Goal: Transaction & Acquisition: Purchase product/service

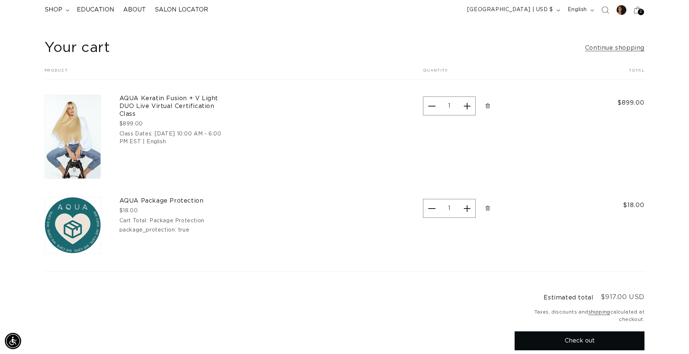
scroll to position [37, 0]
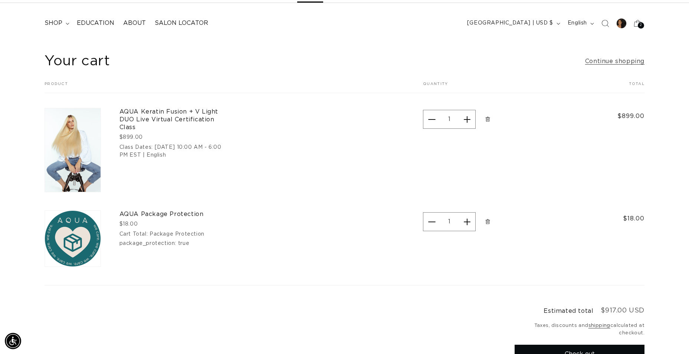
click at [486, 122] on span "Remove AQUA Keratin Fusion + V Light DUO Live Virtual Certification Class - 09-…" at bounding box center [487, 118] width 7 height 7
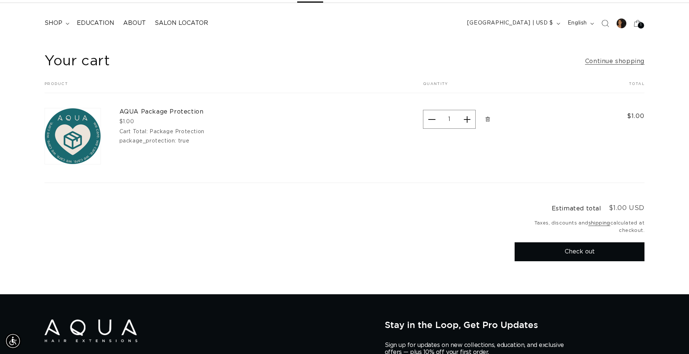
scroll to position [0, 0]
click at [491, 122] on span "Remove AQUA Package Protection - Package Protection" at bounding box center [487, 118] width 7 height 7
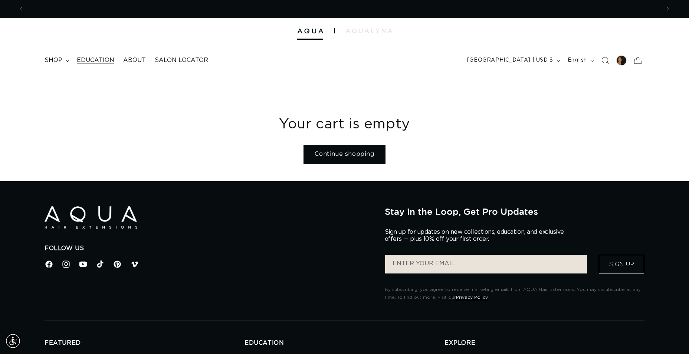
scroll to position [0, 636]
click at [64, 64] on summary "shop" at bounding box center [56, 60] width 32 height 17
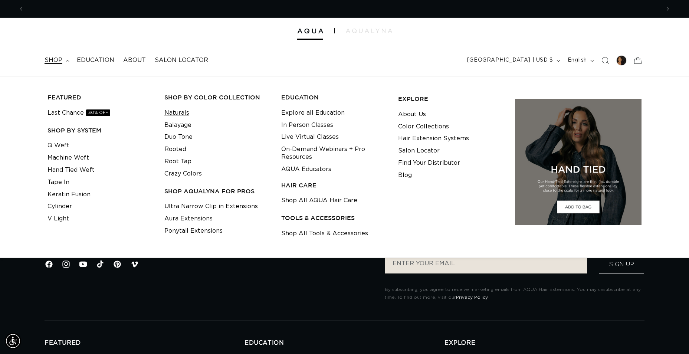
scroll to position [0, 0]
click at [177, 114] on link "Naturals" at bounding box center [176, 113] width 25 height 12
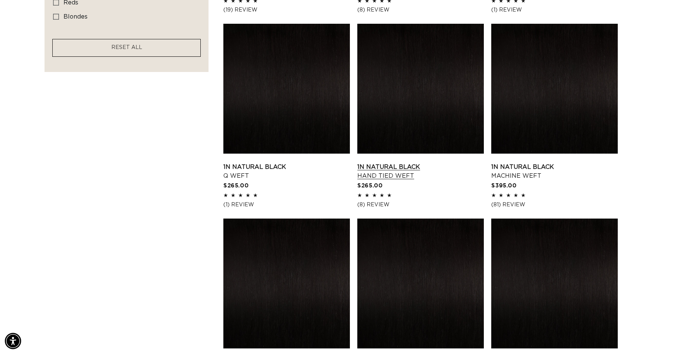
scroll to position [0, 1273]
click at [400, 165] on link "1N Natural Black Hand Tied Weft" at bounding box center [420, 172] width 127 height 18
click at [545, 163] on link "1N Natural Black Machine Weft" at bounding box center [554, 172] width 127 height 18
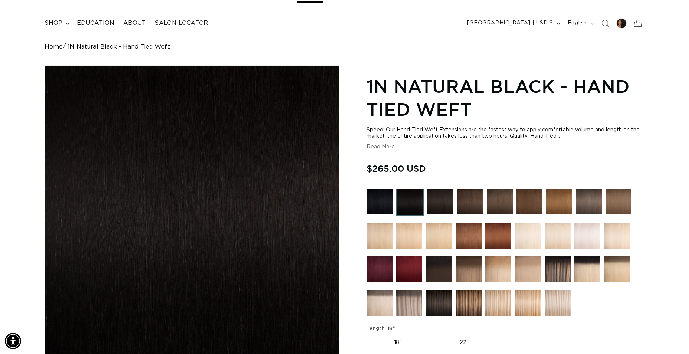
scroll to position [0, 636]
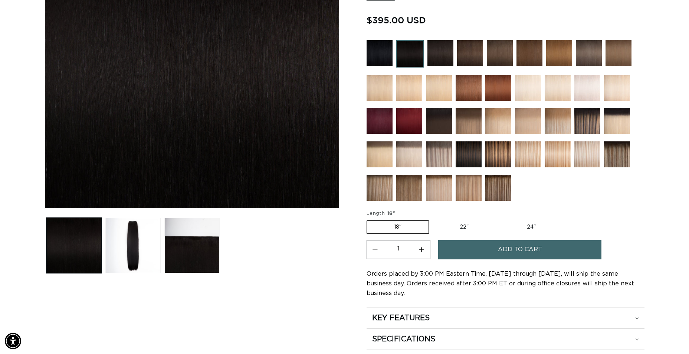
click at [466, 245] on button "Add to cart" at bounding box center [519, 249] width 163 height 19
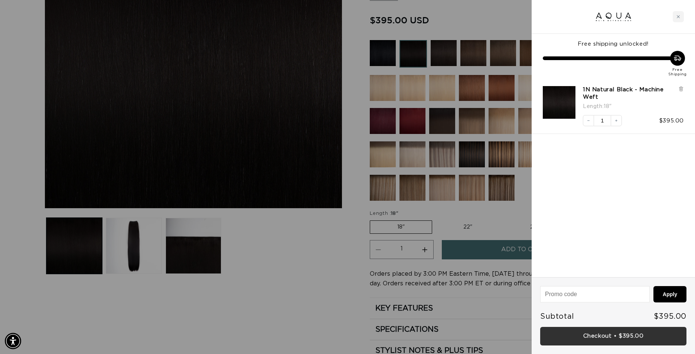
scroll to position [0, 1284]
click at [610, 337] on link "Checkout • $395.00" at bounding box center [613, 336] width 146 height 19
